Goal: Find specific page/section: Find specific page/section

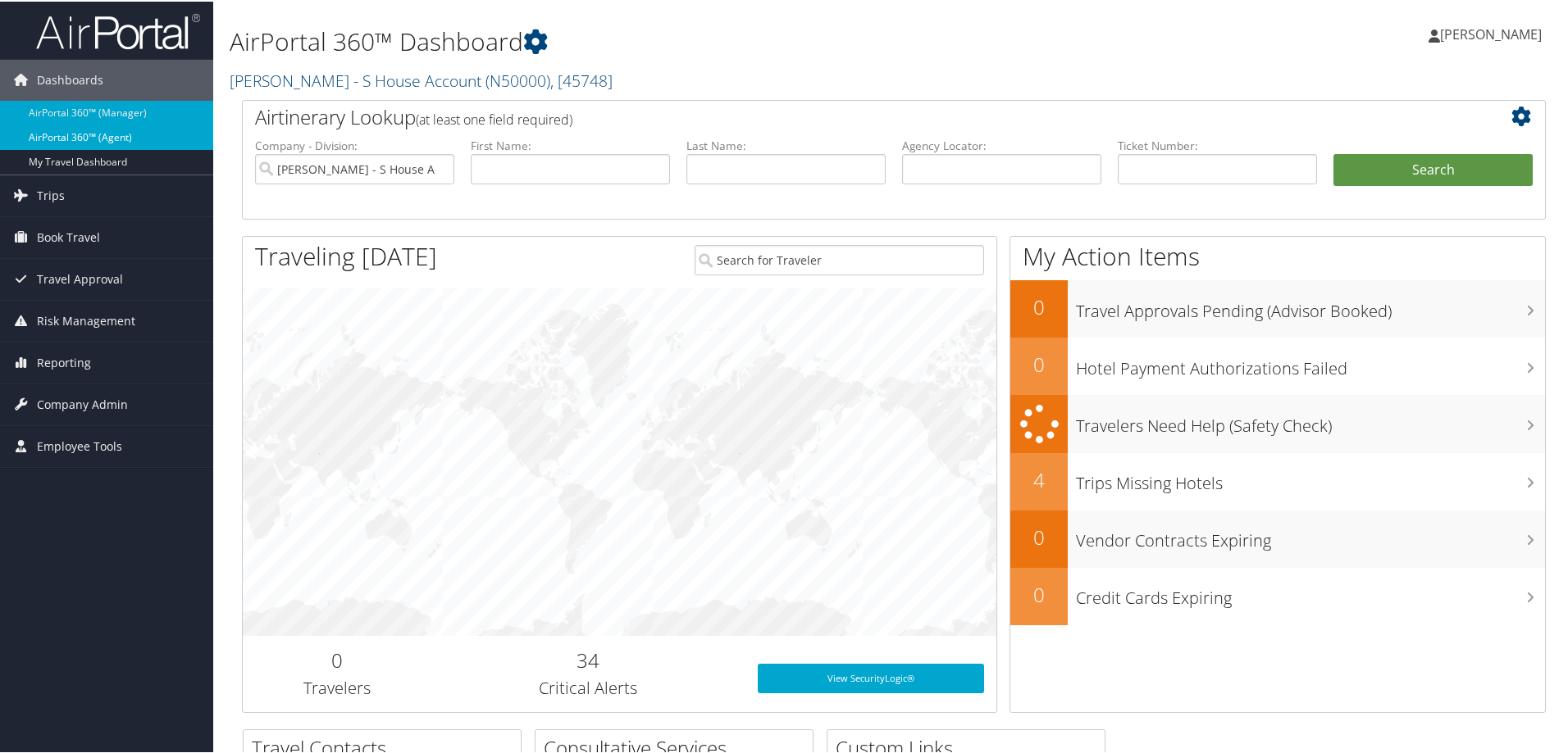
click at [142, 131] on link "AirPortal 360™ (Agent)" at bounding box center [106, 137] width 213 height 25
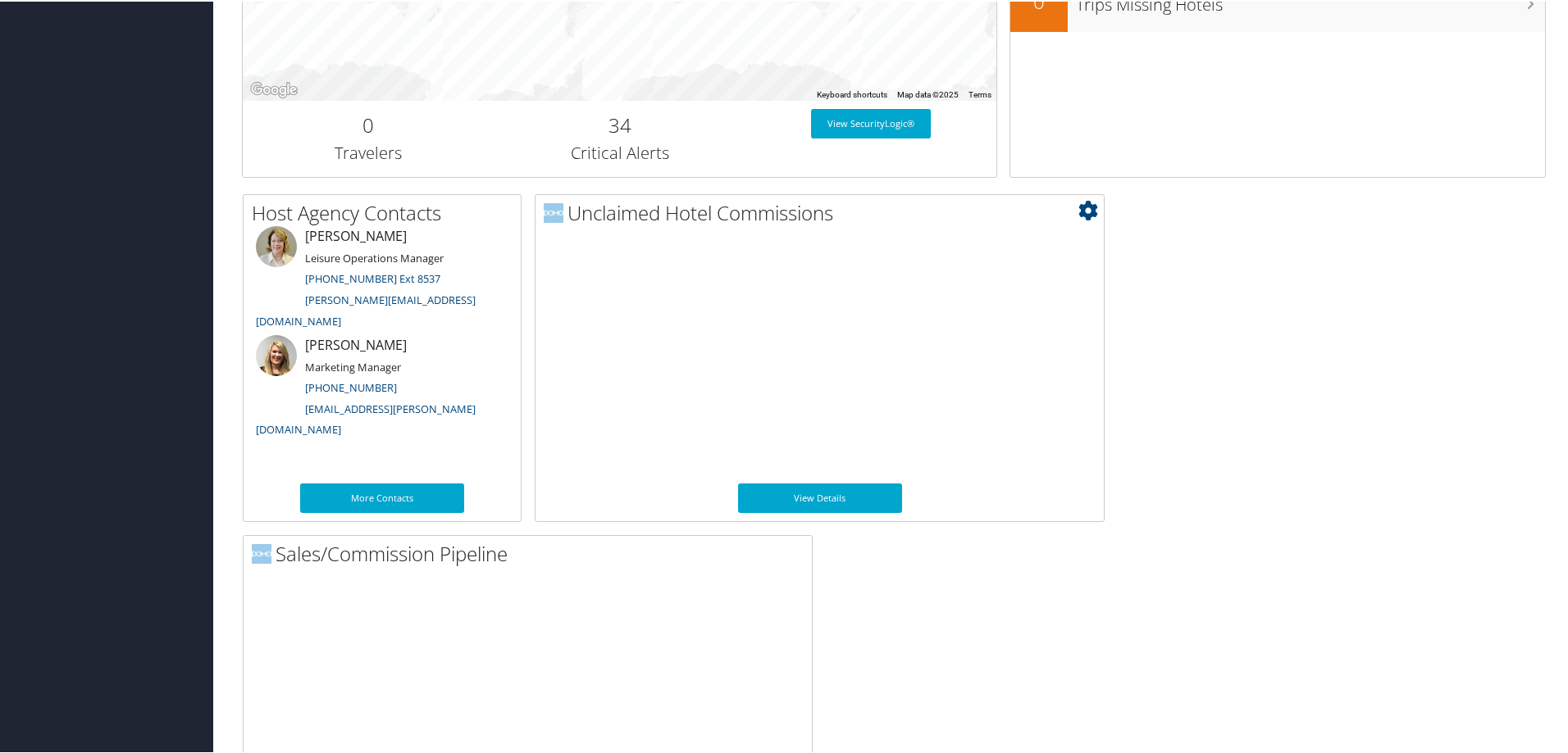
scroll to position [793, 0]
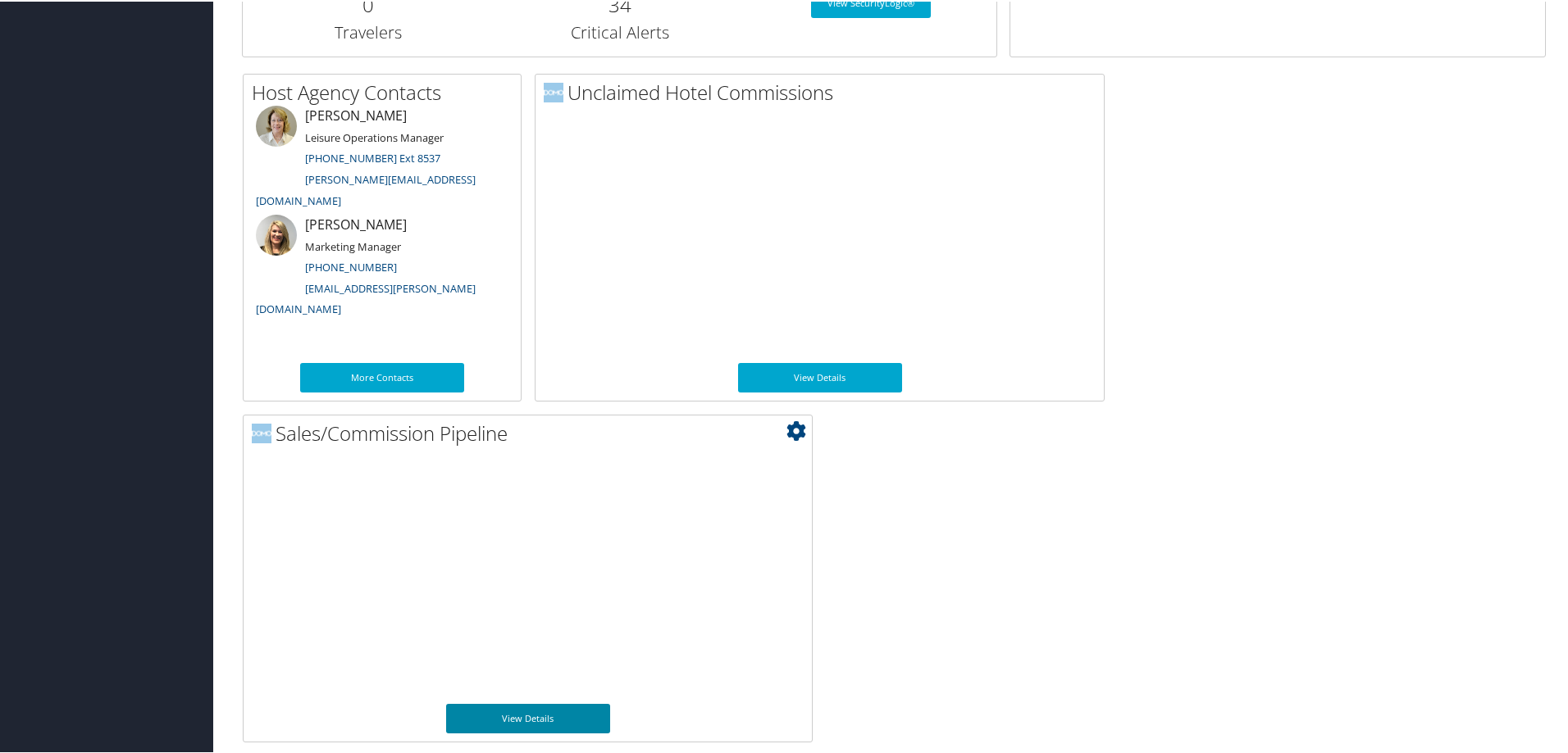
click at [559, 720] on link "View Details" at bounding box center [528, 717] width 164 height 29
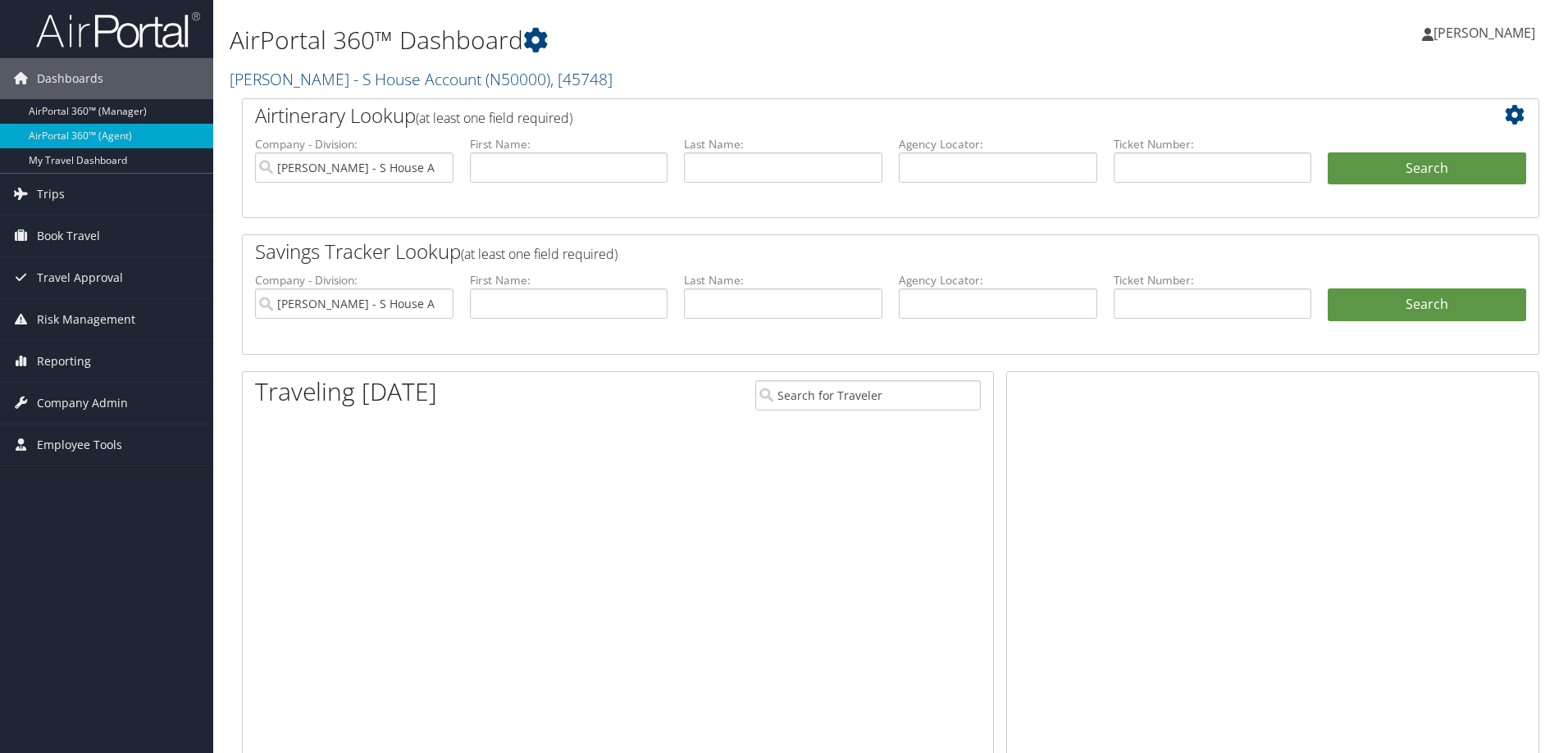
scroll to position [793, 0]
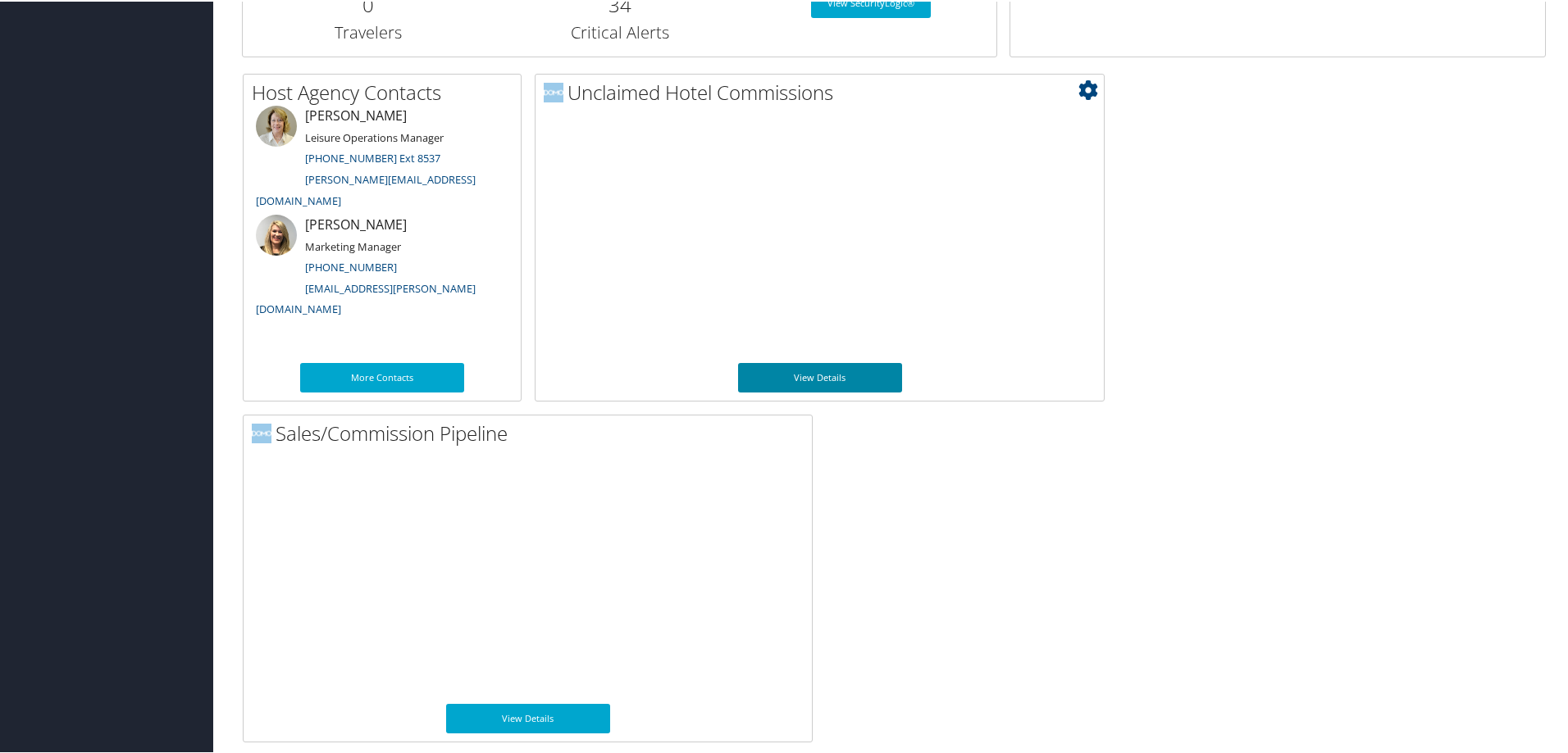
click at [821, 377] on link "View Details" at bounding box center [820, 376] width 164 height 29
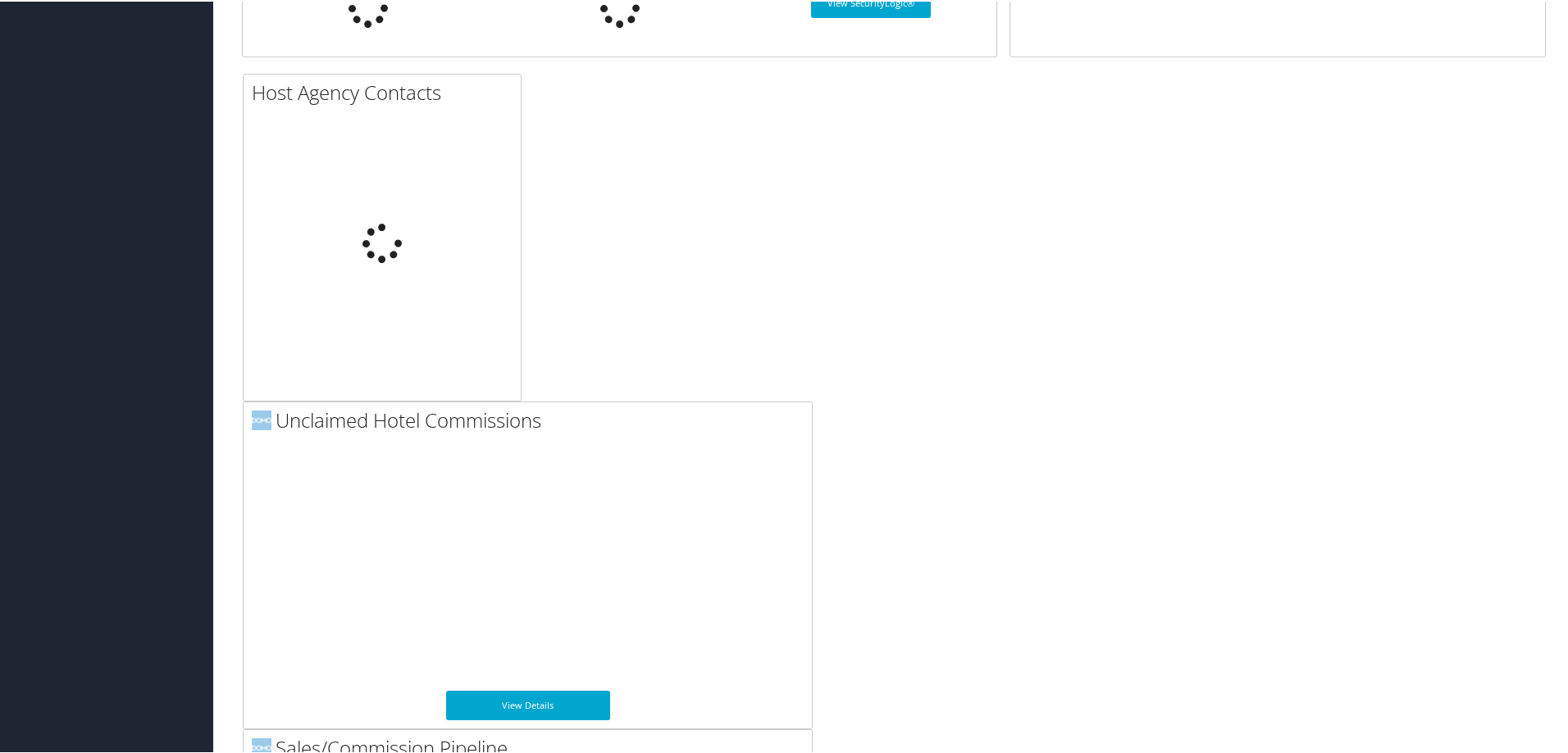
scroll to position [793, 0]
